Goal: Task Accomplishment & Management: Use online tool/utility

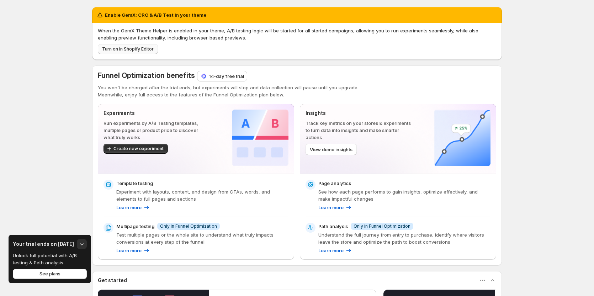
click at [146, 49] on span "Turn on in Shopify Editor" at bounding box center [128, 49] width 52 height 6
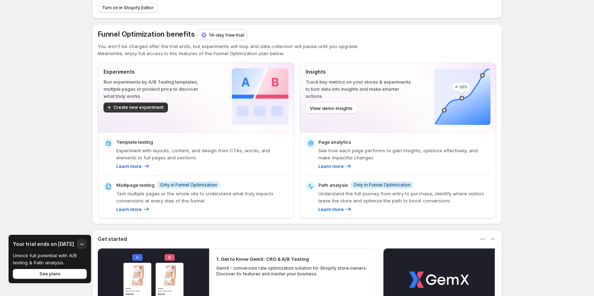
scroll to position [36, 0]
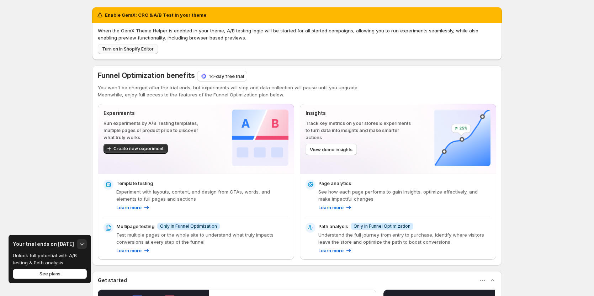
click at [137, 49] on span "Turn on in Shopify Editor" at bounding box center [128, 49] width 52 height 6
click at [146, 149] on span "Create new experiment" at bounding box center [138, 149] width 50 height 6
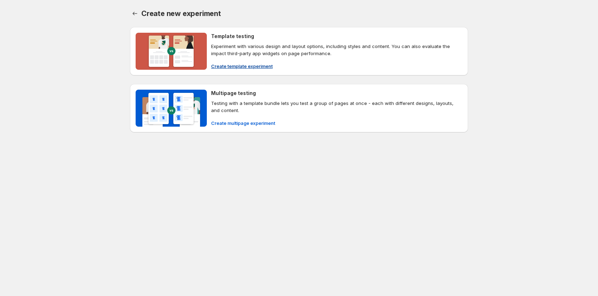
click at [239, 64] on span "Create template experiment" at bounding box center [242, 66] width 62 height 7
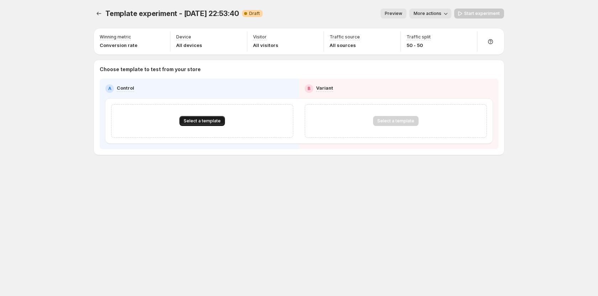
click at [205, 120] on span "Select a template" at bounding box center [202, 121] width 37 height 6
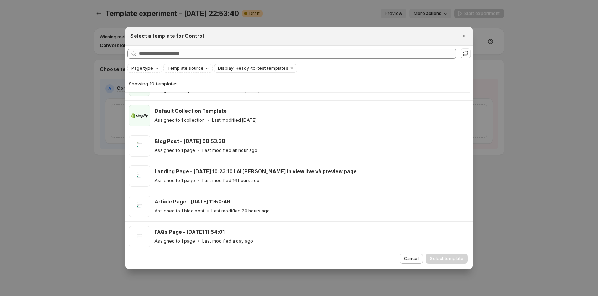
scroll to position [76, 0]
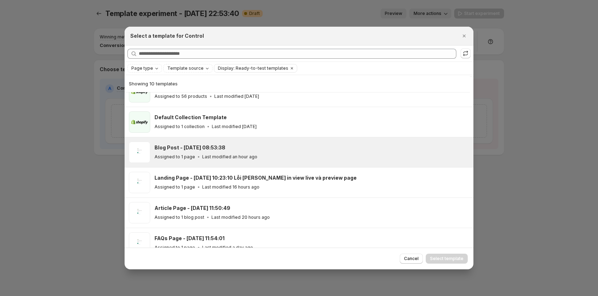
click at [211, 152] on div "Blog Post - Aug 29, 08:53:38 Assigned to 1 page Last modified an hour ago" at bounding box center [310, 152] width 312 height 16
drag, startPoint x: 457, startPoint y: 258, endPoint x: 450, endPoint y: 254, distance: 8.4
click at [456, 258] on span "Select template" at bounding box center [446, 259] width 33 height 6
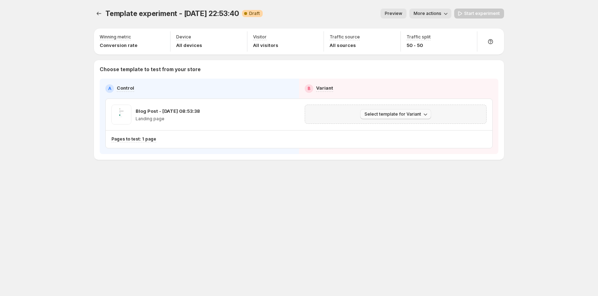
click at [371, 115] on span "Select template for Variant" at bounding box center [392, 114] width 57 height 6
click at [385, 128] on span "Select an existing template" at bounding box center [390, 129] width 60 height 6
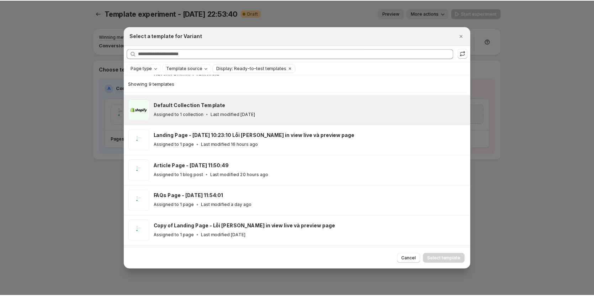
scroll to position [117, 0]
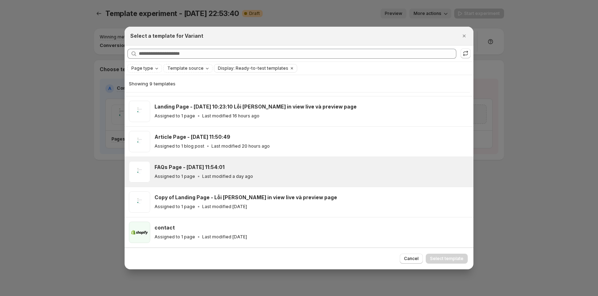
click at [190, 174] on p "Assigned to 1 page" at bounding box center [174, 177] width 41 height 6
click at [440, 261] on span "Select template" at bounding box center [446, 259] width 33 height 6
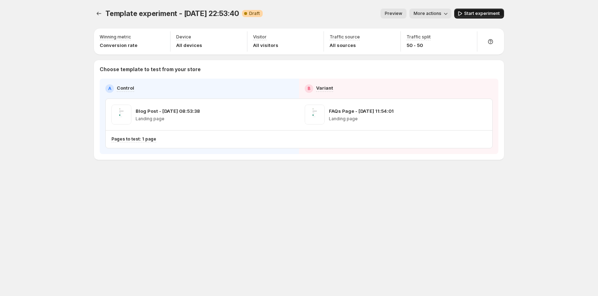
click at [481, 13] on span "Start experiment" at bounding box center [482, 14] width 36 height 6
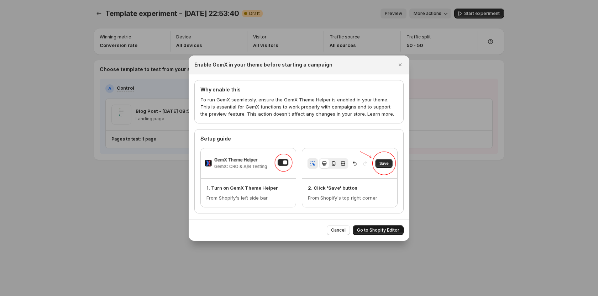
click at [376, 232] on span "Go to Shopify Editor" at bounding box center [378, 230] width 42 height 6
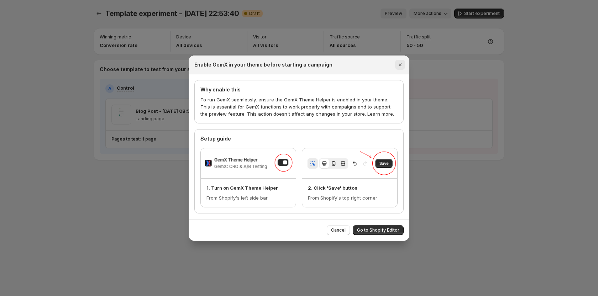
click at [401, 62] on icon "Close" at bounding box center [399, 64] width 7 height 7
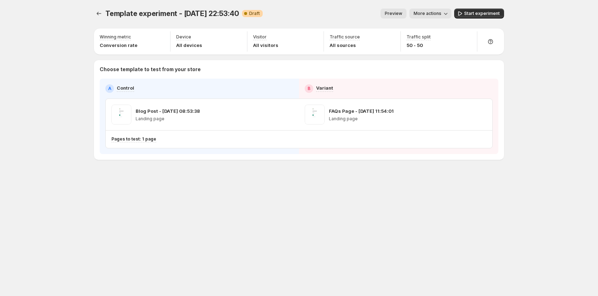
click at [106, 12] on span "Template experiment - [DATE] 22:53:40" at bounding box center [172, 13] width 134 height 9
click at [99, 15] on icon "Experiments" at bounding box center [98, 13] width 7 height 7
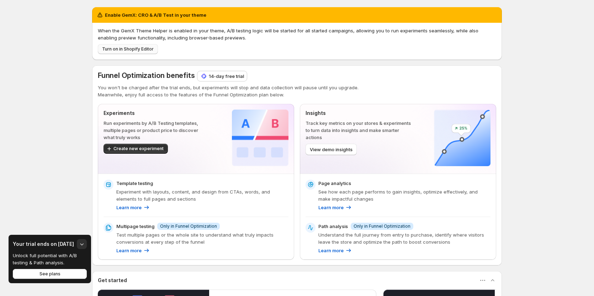
click at [142, 50] on span "Turn on in Shopify Editor" at bounding box center [128, 49] width 52 height 6
click at [149, 50] on span "Turn on in Shopify Editor" at bounding box center [128, 49] width 52 height 6
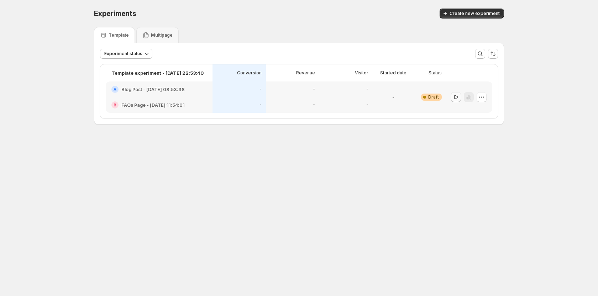
click at [457, 97] on icon "button" at bounding box center [455, 97] width 7 height 7
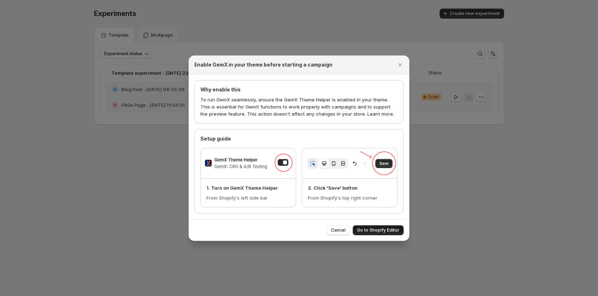
click at [371, 226] on button "Go to Shopify Editor" at bounding box center [378, 230] width 51 height 10
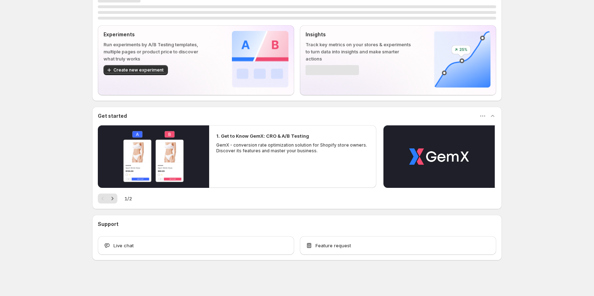
scroll to position [23, 0]
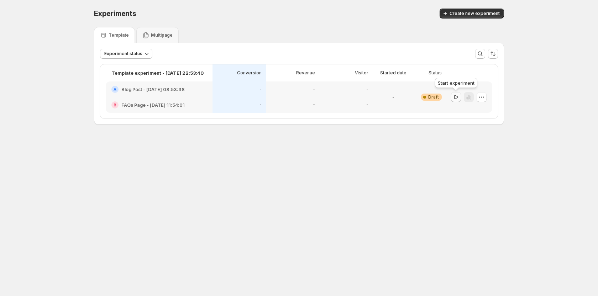
click at [458, 96] on icon "button" at bounding box center [455, 97] width 7 height 7
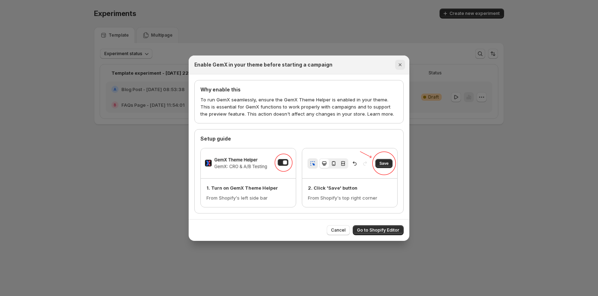
click at [403, 62] on button "Close" at bounding box center [400, 65] width 10 height 10
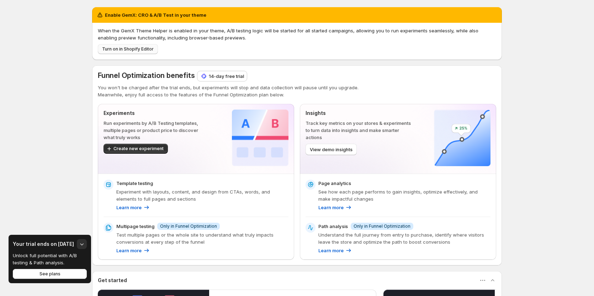
click at [140, 47] on span "Turn on in Shopify Editor" at bounding box center [128, 49] width 52 height 6
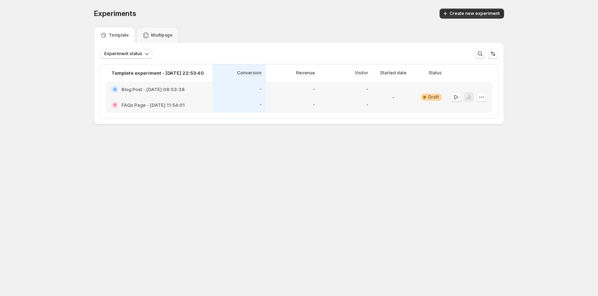
click at [355, 98] on div "-" at bounding box center [345, 105] width 53 height 16
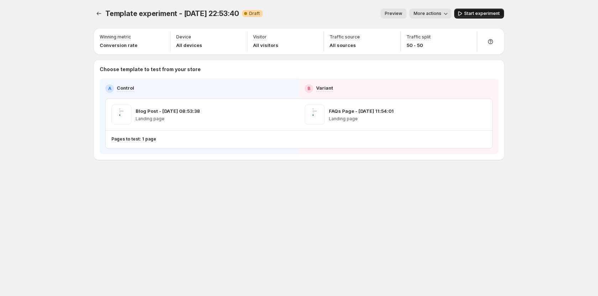
click at [479, 14] on span "Start experiment" at bounding box center [482, 14] width 36 height 6
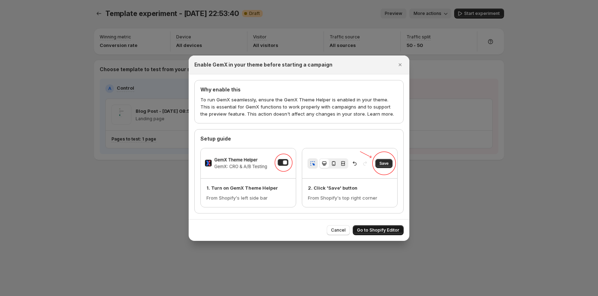
click at [367, 228] on span "Go to Shopify Editor" at bounding box center [378, 230] width 42 height 6
drag, startPoint x: 340, startPoint y: 227, endPoint x: 338, endPoint y: 213, distance: 14.5
click at [341, 226] on button "Cancel" at bounding box center [338, 230] width 23 height 10
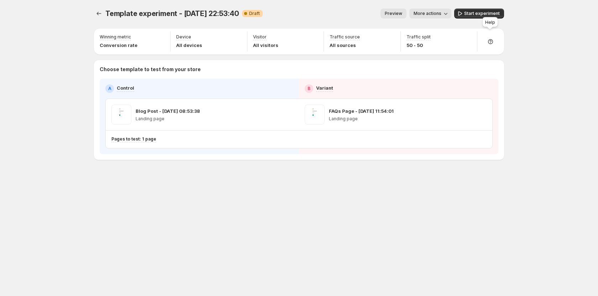
click at [483, 19] on div "Help" at bounding box center [490, 24] width 18 height 16
click at [471, 12] on span "Start experiment" at bounding box center [482, 14] width 36 height 6
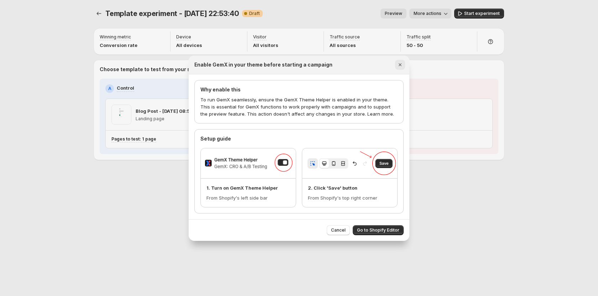
click at [402, 63] on icon "Close" at bounding box center [399, 64] width 7 height 7
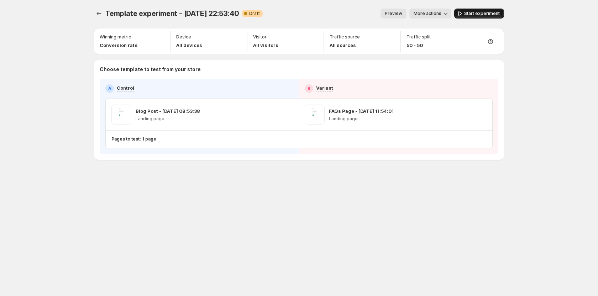
click at [471, 11] on span "Start experiment" at bounding box center [482, 14] width 36 height 6
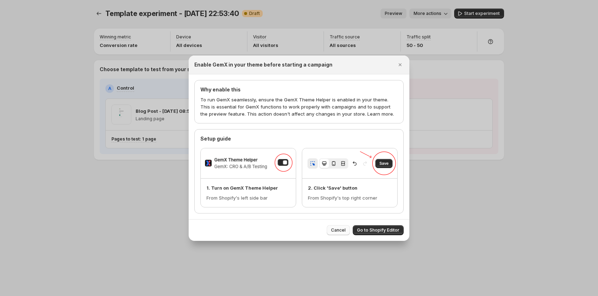
click at [339, 229] on span "Cancel" at bounding box center [338, 230] width 15 height 6
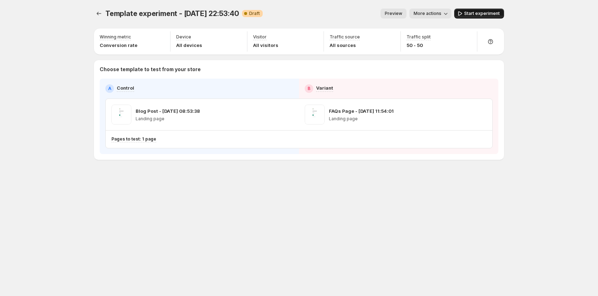
click at [478, 14] on span "Start experiment" at bounding box center [482, 14] width 36 height 6
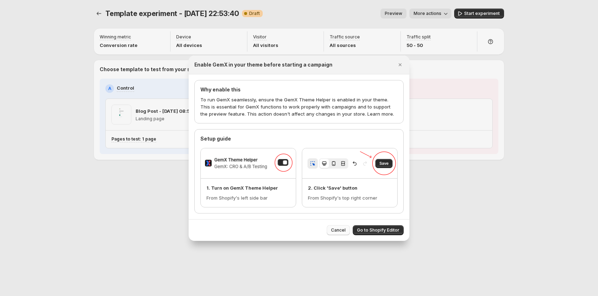
click at [344, 228] on span "Cancel" at bounding box center [338, 230] width 15 height 6
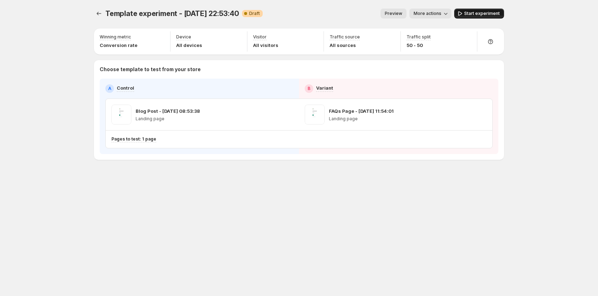
click at [487, 14] on span "Start experiment" at bounding box center [482, 14] width 36 height 6
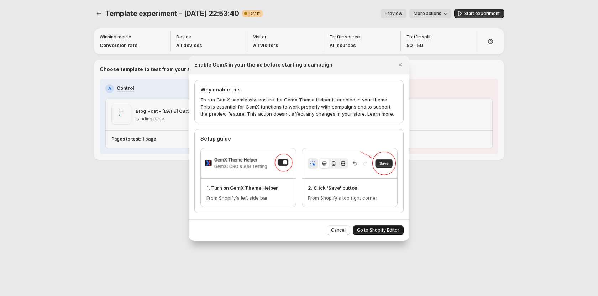
click at [370, 231] on span "Go to Shopify Editor" at bounding box center [378, 230] width 42 height 6
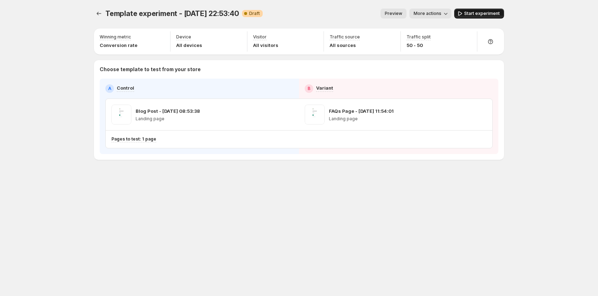
click at [484, 9] on button "Start experiment" at bounding box center [479, 14] width 50 height 10
